Goal: Task Accomplishment & Management: Complete application form

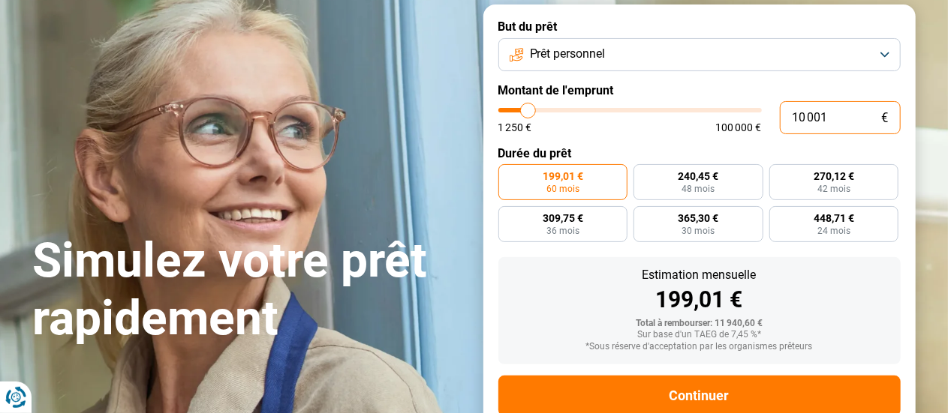
click at [845, 117] on input "10 001" at bounding box center [840, 117] width 121 height 33
type input "1 000"
type input "1250"
type input "100"
type input "1250"
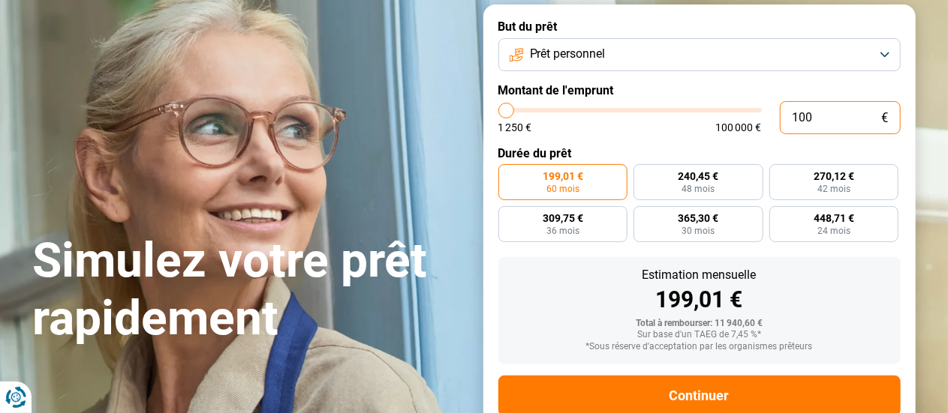
type input "10"
type input "1250"
type input "1"
type input "1250"
type input "0"
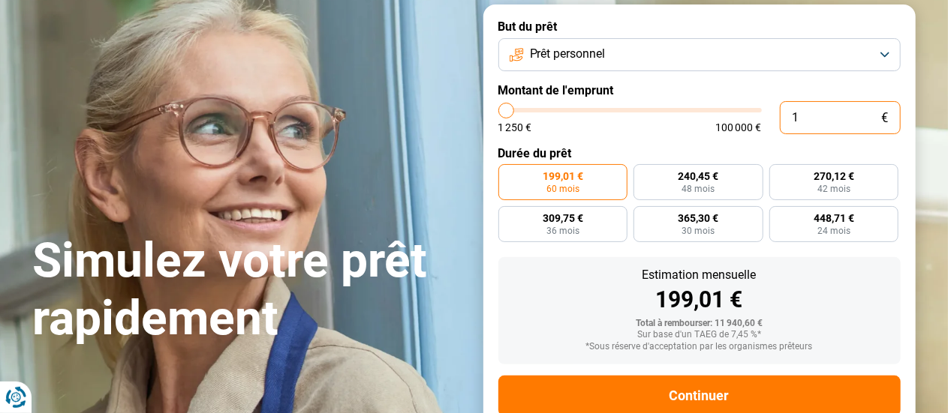
type input "1250"
type input "1"
type input "1250"
type input "18"
type input "1250"
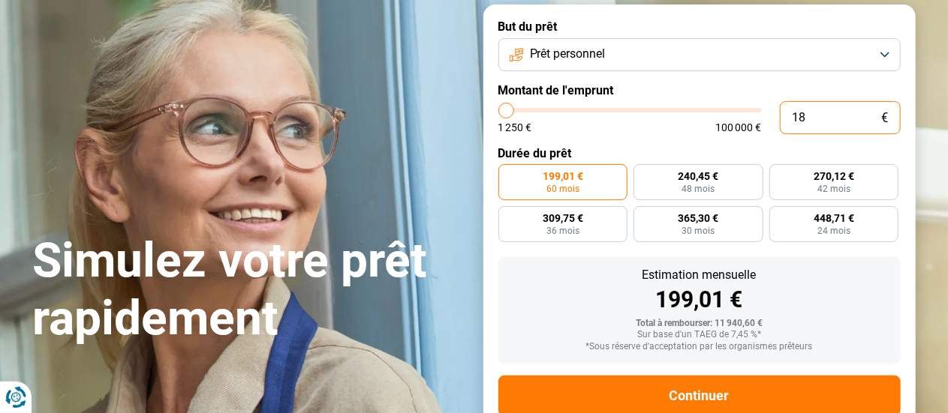
type input "182"
type input "1250"
type input "1 820"
type input "1750"
type input "18 200"
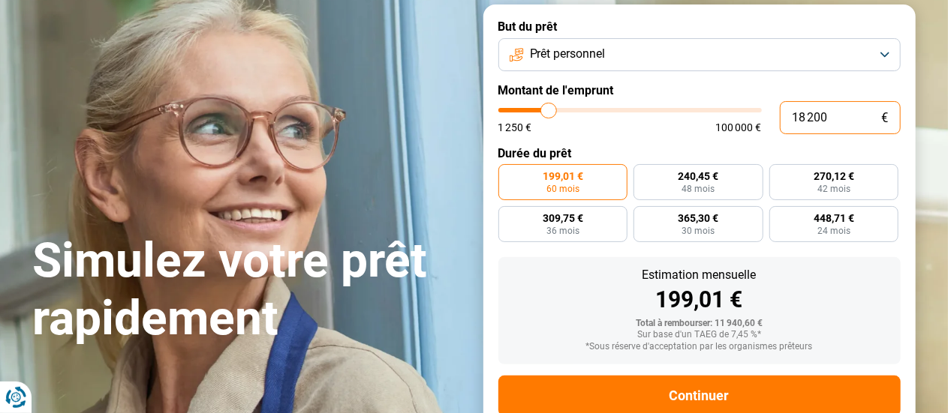
type input "18250"
radio input "false"
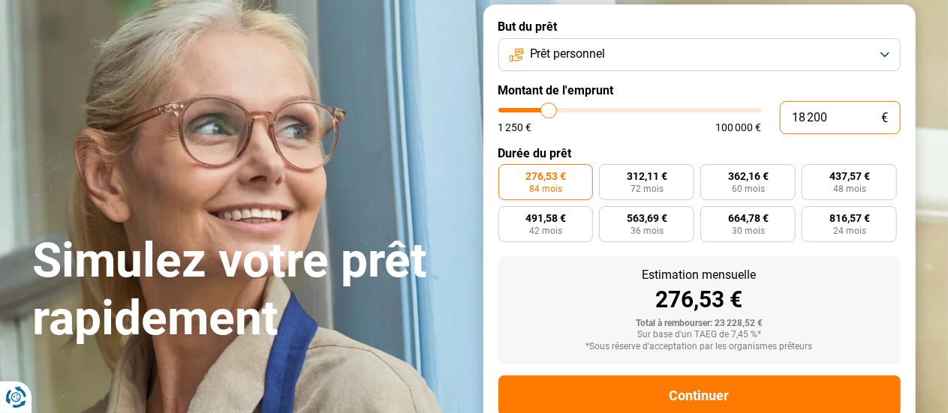
type input "1 820"
type input "1750"
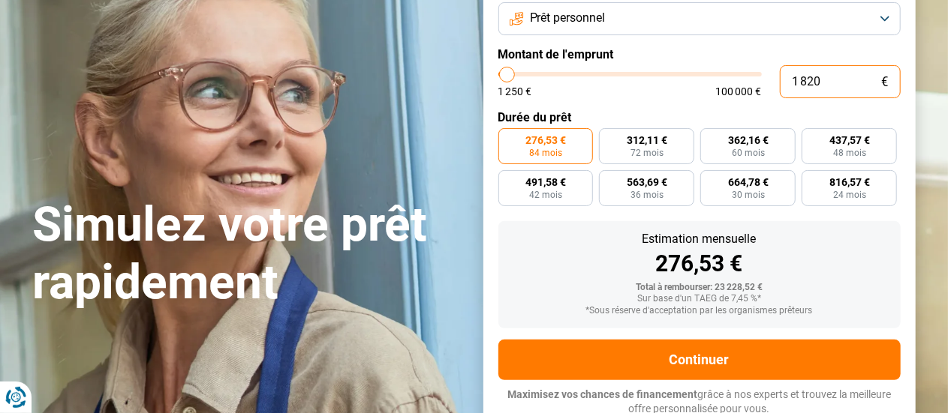
scroll to position [140, 0]
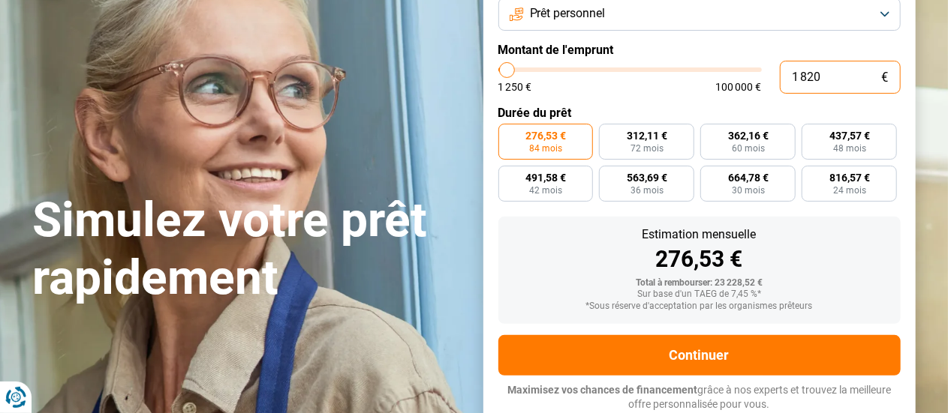
type input "18 200"
type input "18250"
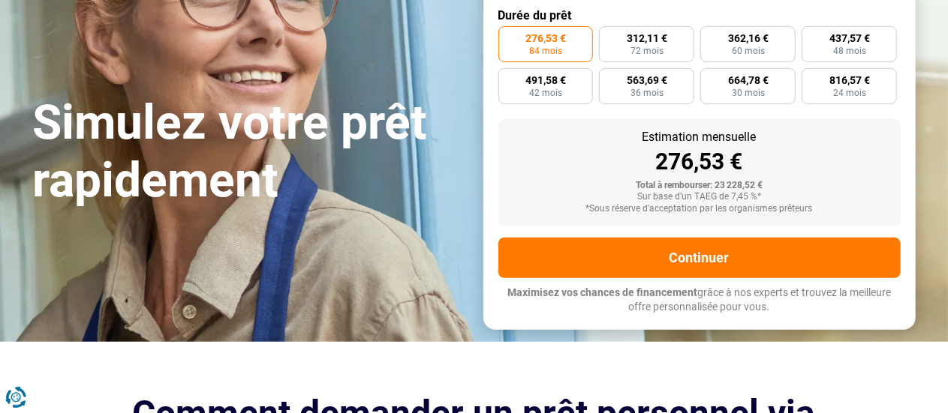
scroll to position [216, 0]
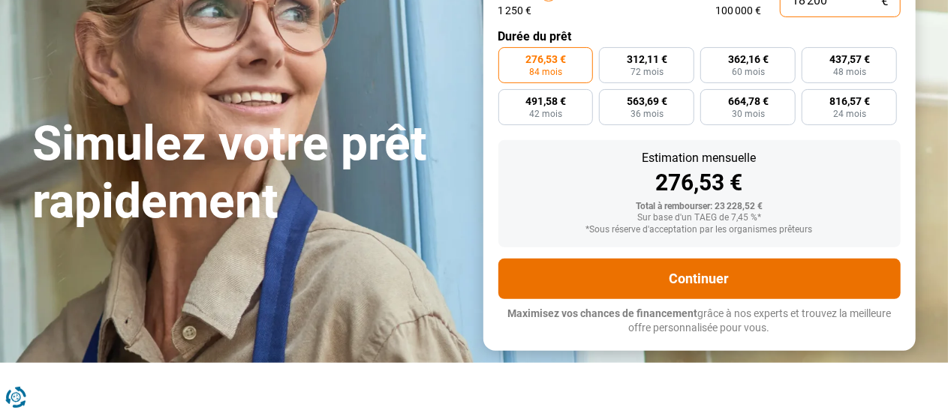
type input "18 200"
click at [626, 280] on button "Continuer" at bounding box center [699, 279] width 402 height 41
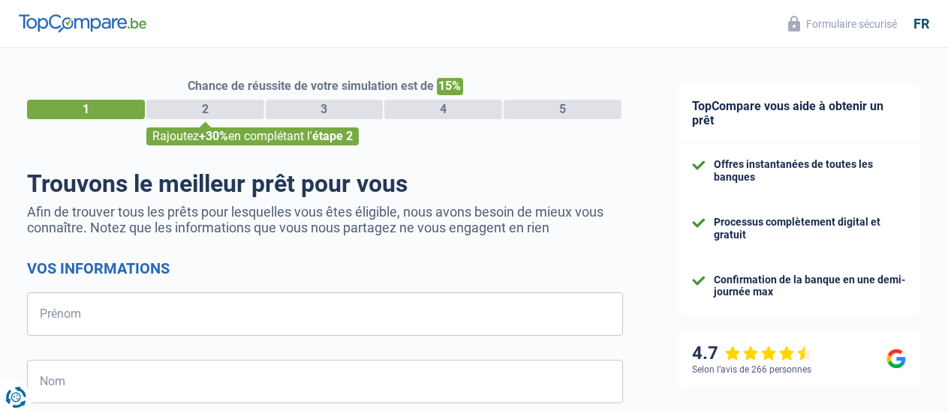
select select "32"
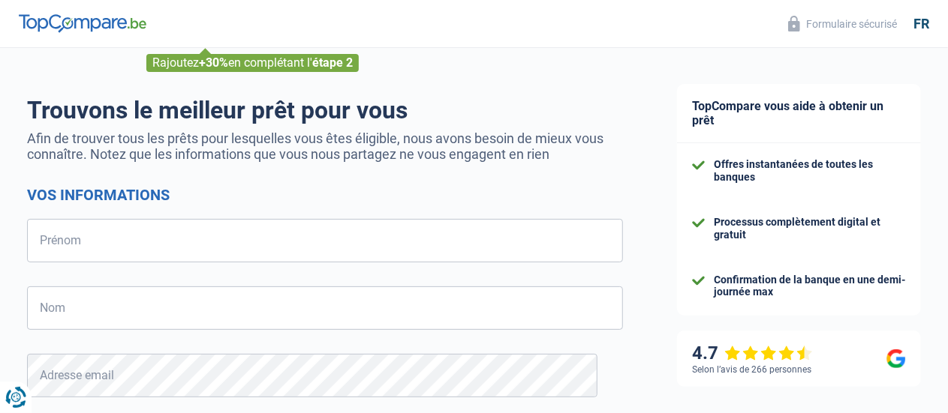
scroll to position [92, 0]
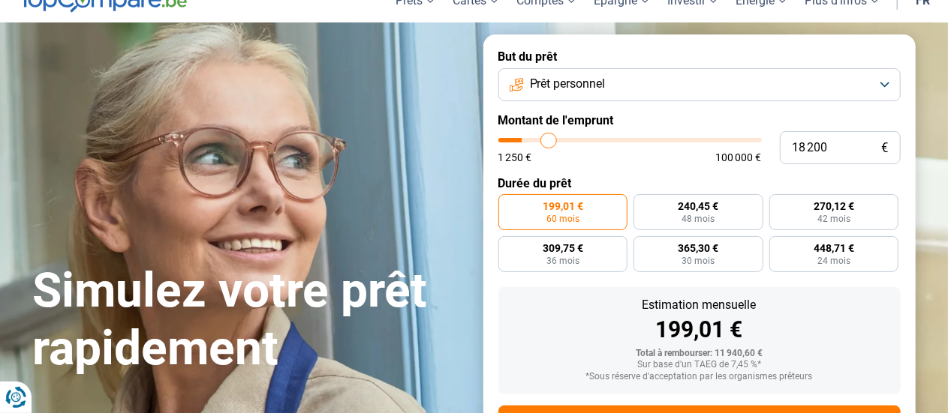
scroll to position [70, 0]
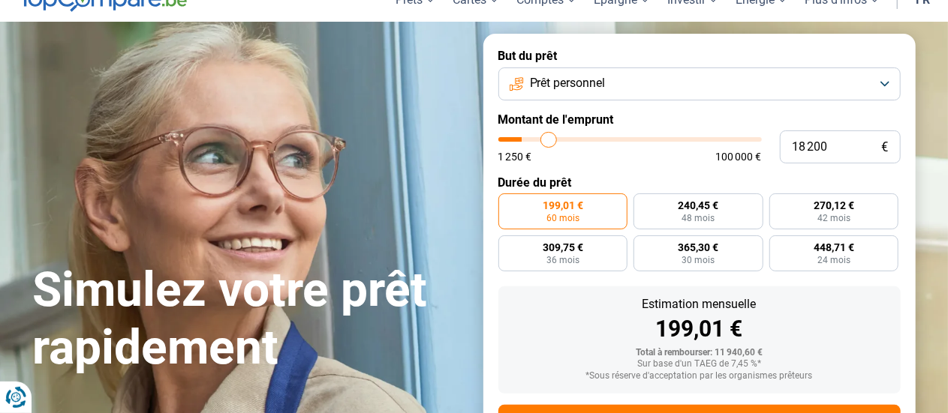
click at [843, 340] on div "199,01 €" at bounding box center [699, 329] width 378 height 23
